Goal: Find specific page/section: Find specific page/section

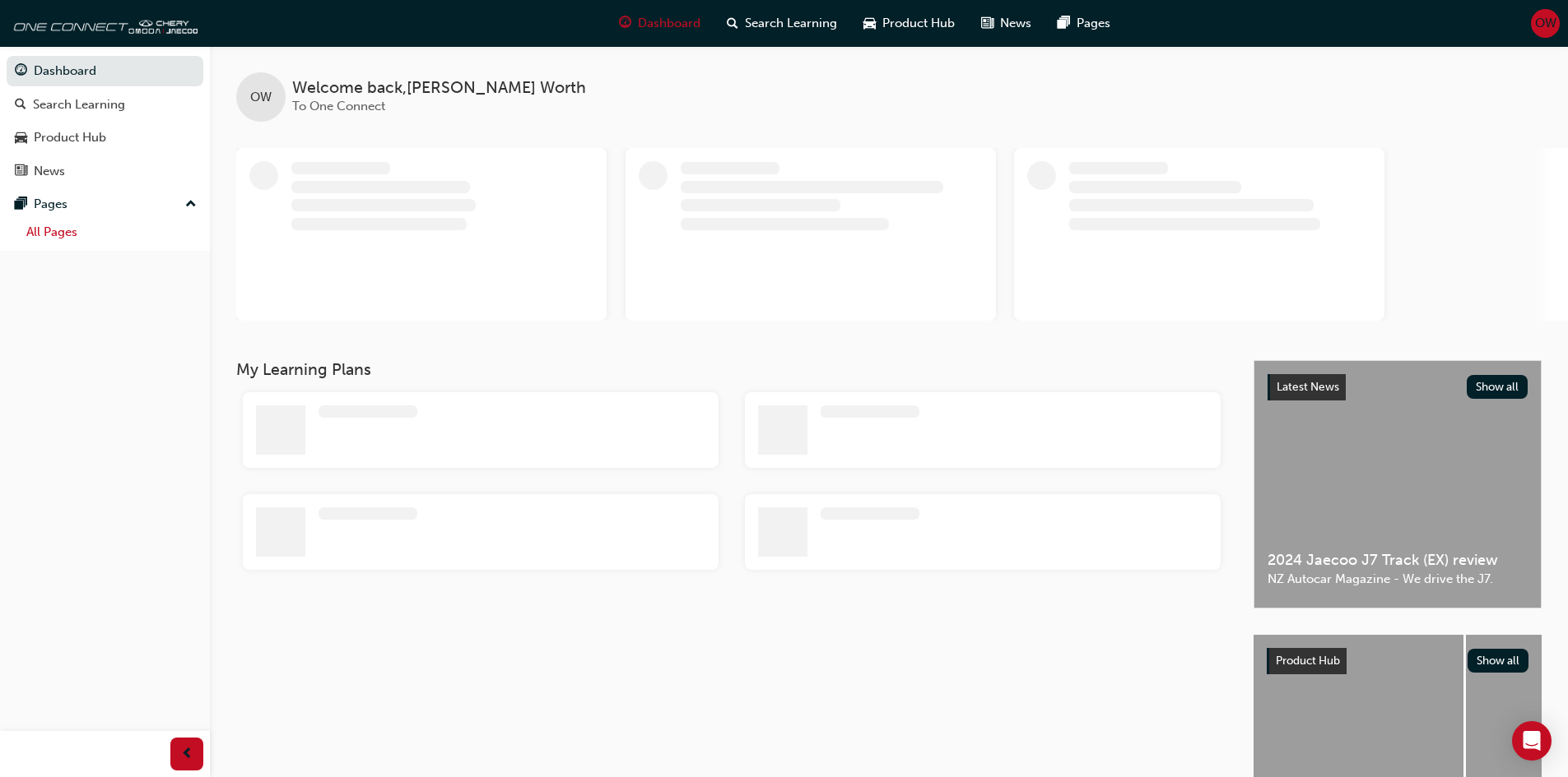
click at [70, 220] on link "All Pages" at bounding box center [111, 232] width 183 height 25
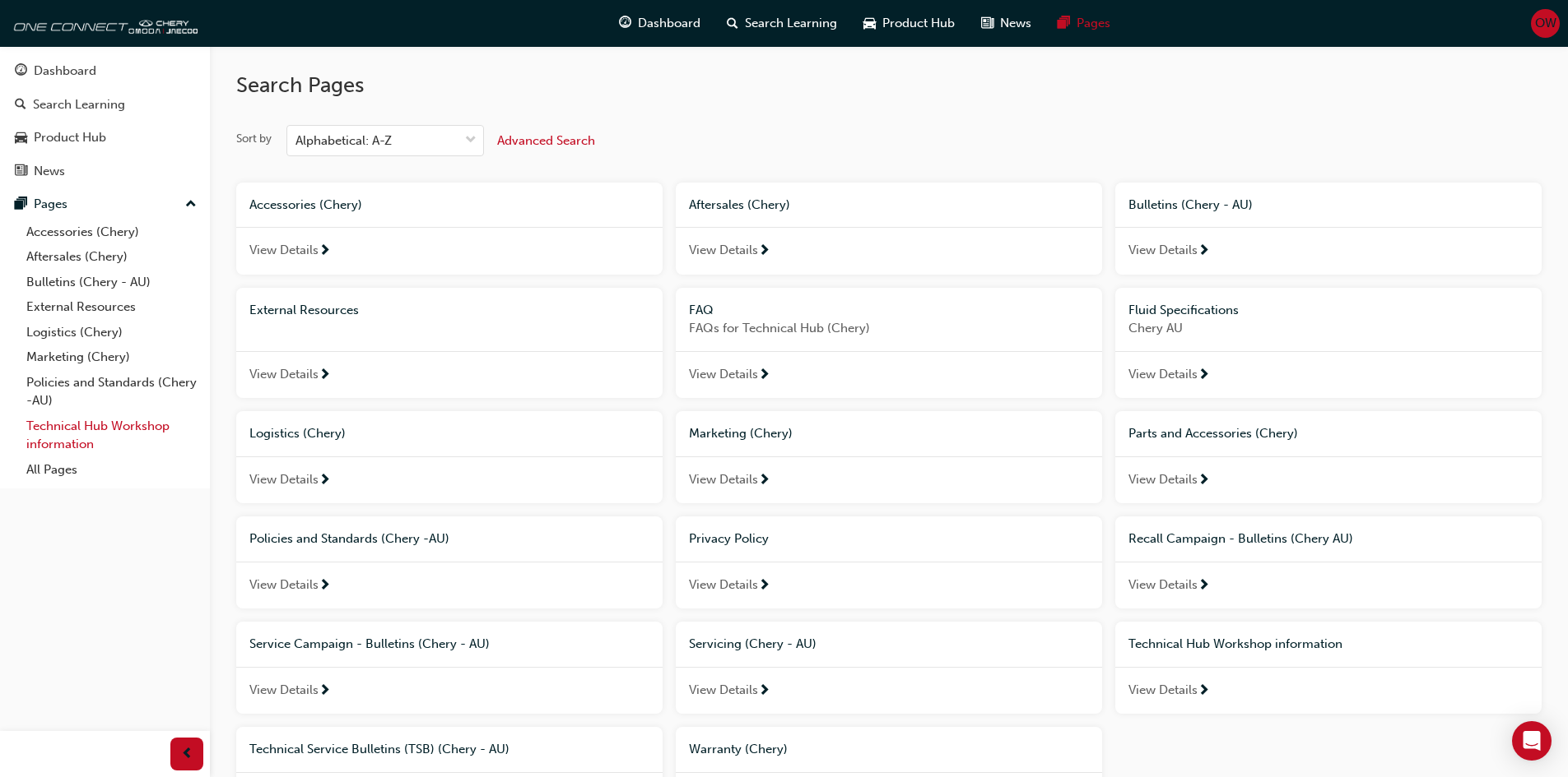
click at [67, 448] on link "Technical Hub Workshop information" at bounding box center [111, 435] width 183 height 43
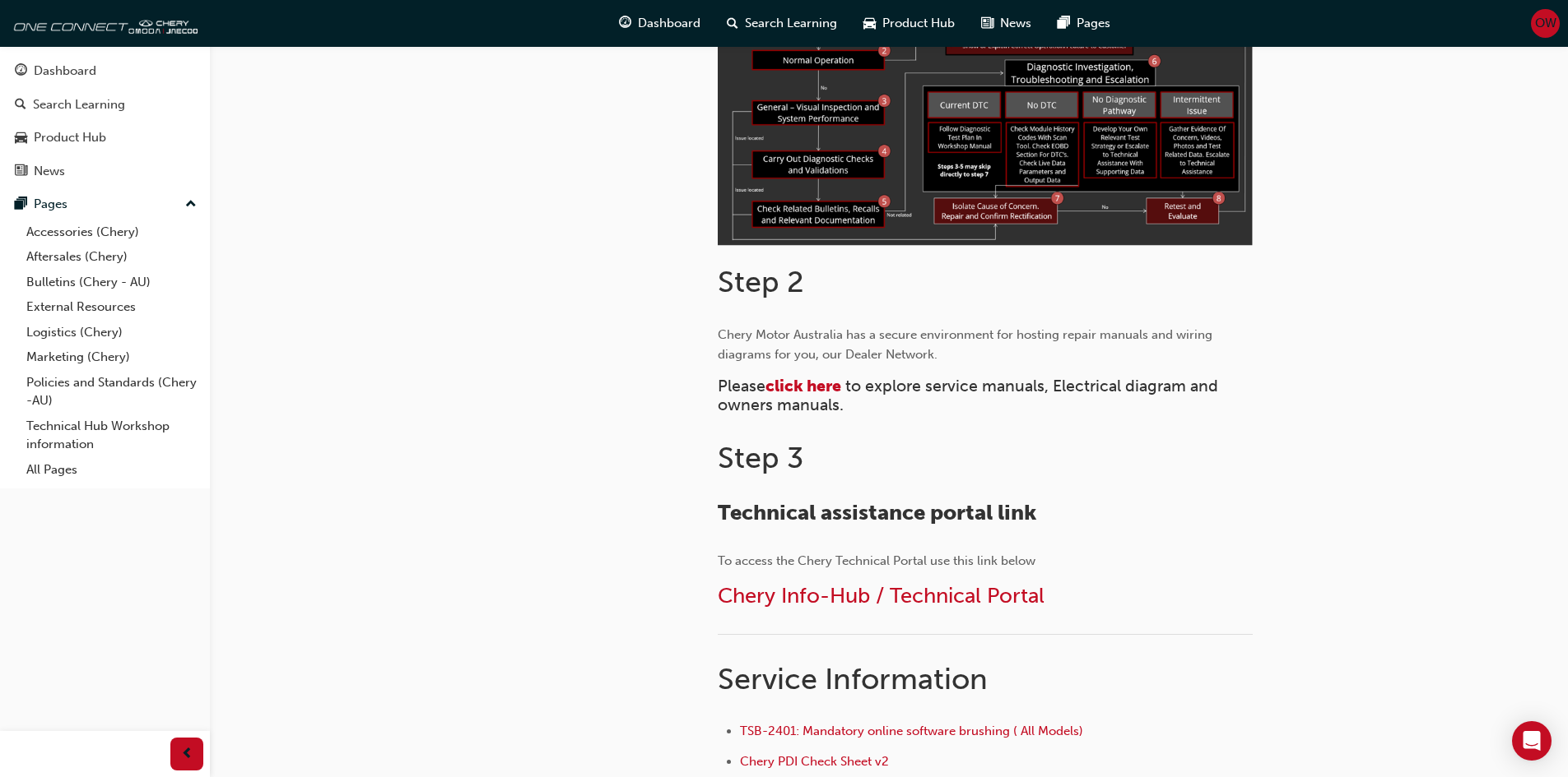
scroll to position [740, 0]
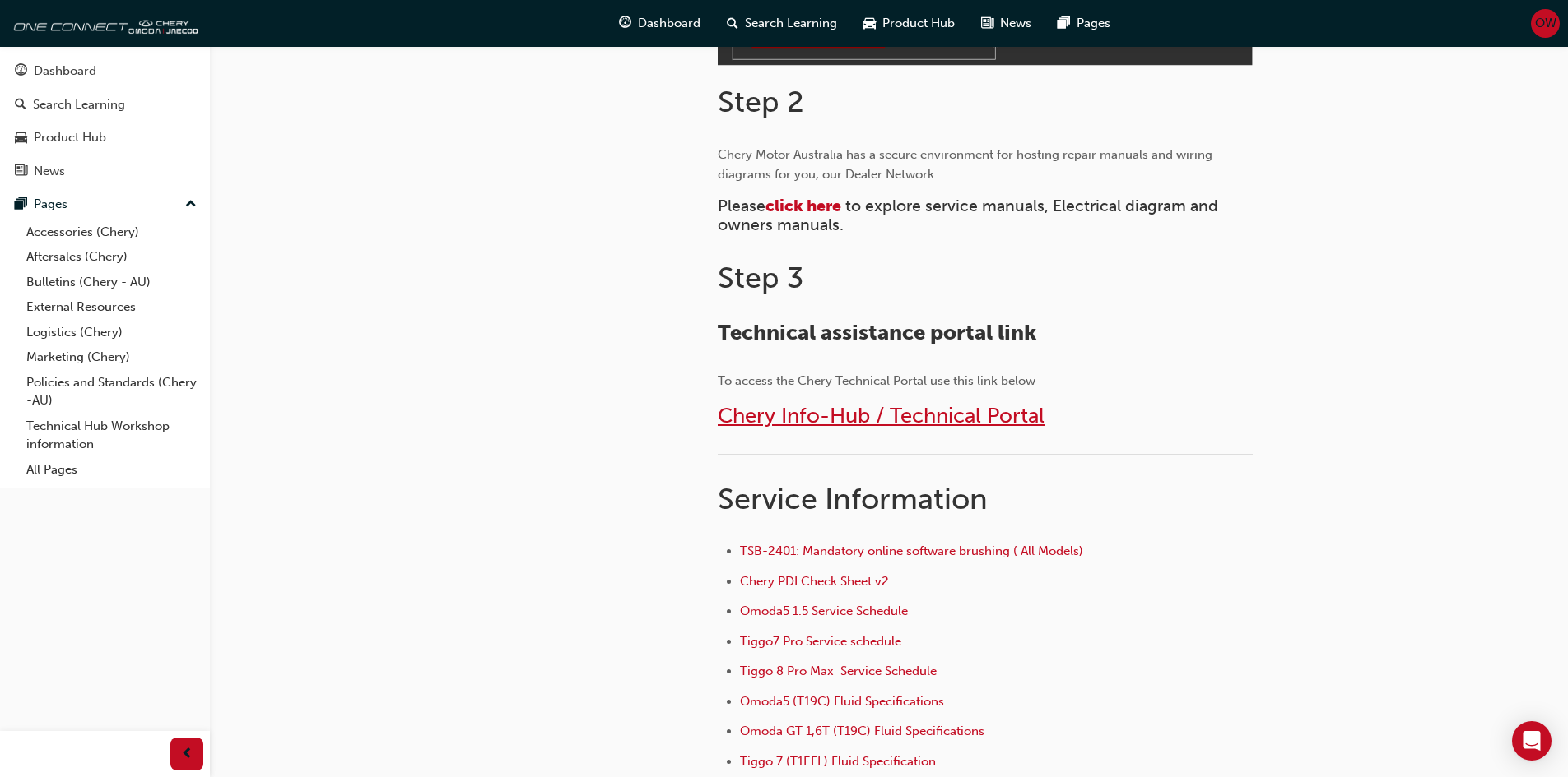
click at [873, 417] on span "Chery Info-Hub / Technical Portal" at bounding box center [881, 415] width 327 height 25
